Goal: Task Accomplishment & Management: Complete application form

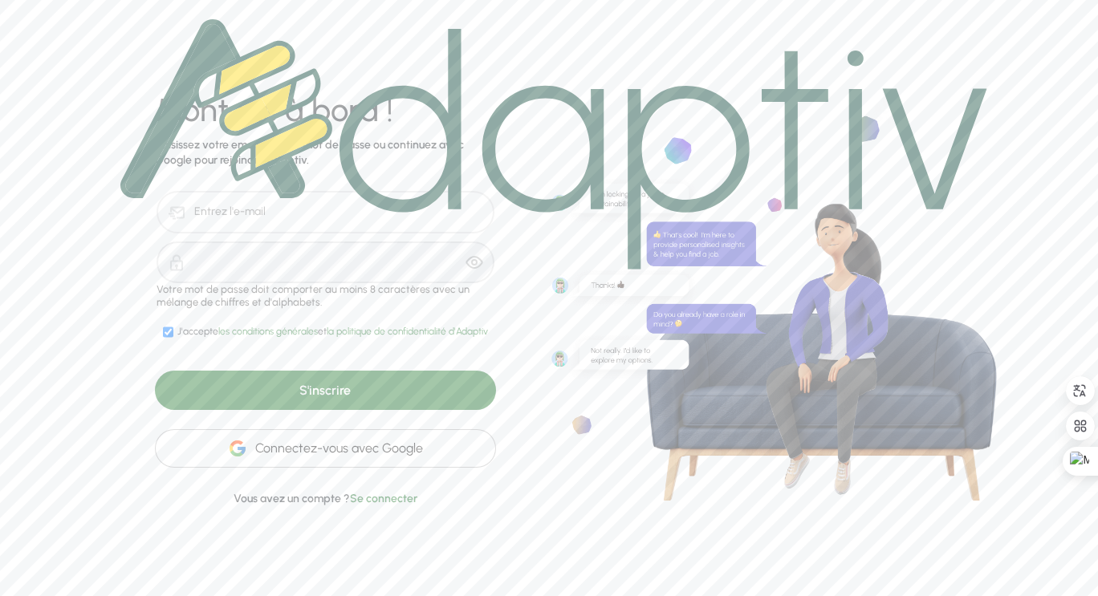
click at [315, 442] on div "Connectez-vous avec Google" at bounding box center [325, 448] width 341 height 39
click at [372, 456] on font "Connectez-vous avec Google" at bounding box center [339, 448] width 168 height 15
click at [357, 395] on div "S'inscrire" at bounding box center [325, 390] width 341 height 39
click at [325, 397] on font "S'inscrire" at bounding box center [324, 390] width 51 height 15
click at [325, 201] on img at bounding box center [553, 144] width 867 height 250
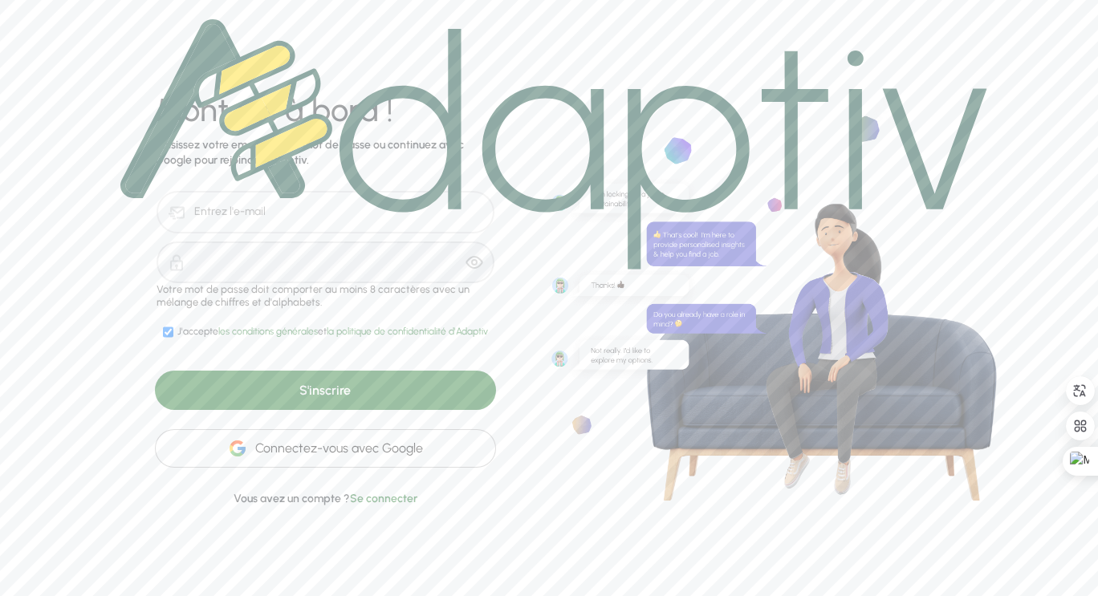
click at [305, 452] on font "Connectez-vous avec Google" at bounding box center [339, 448] width 168 height 15
click at [326, 448] on font "Connectez-vous avec Google" at bounding box center [339, 448] width 168 height 15
click at [274, 207] on img at bounding box center [553, 144] width 867 height 250
click at [200, 205] on img at bounding box center [553, 144] width 867 height 250
